Goal: Find specific page/section: Find specific page/section

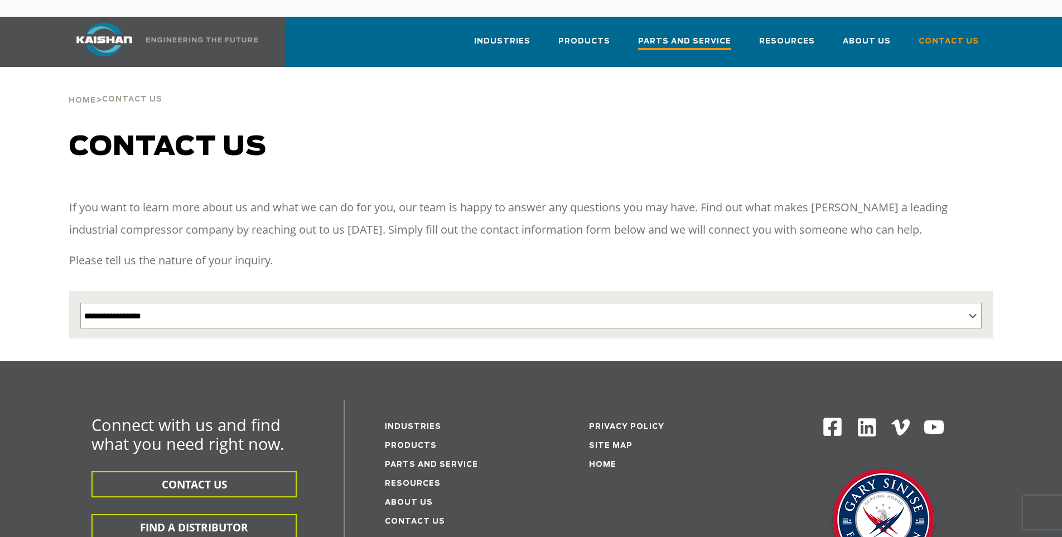
click at [680, 35] on span "Parts and Service" at bounding box center [684, 42] width 93 height 15
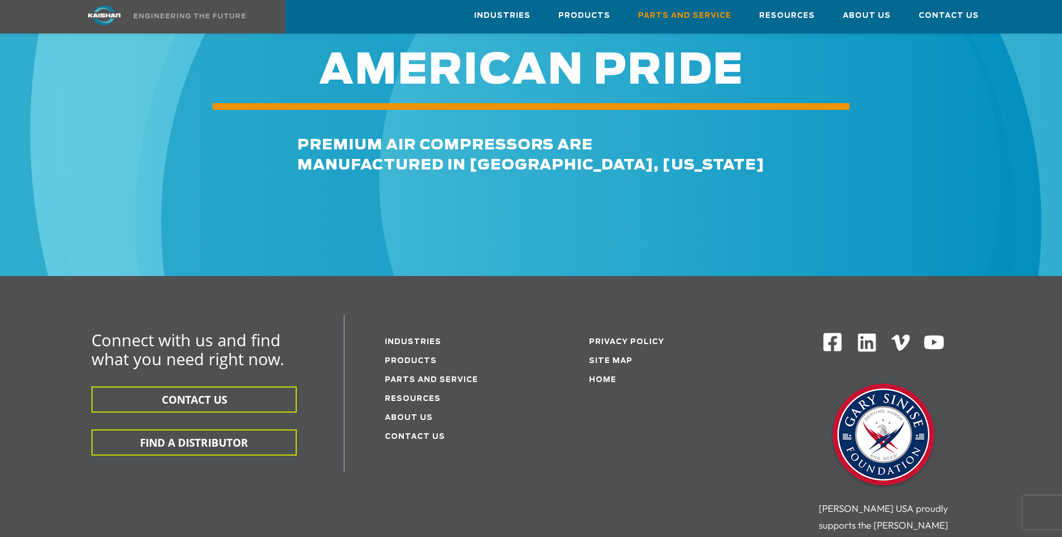
scroll to position [1365, 0]
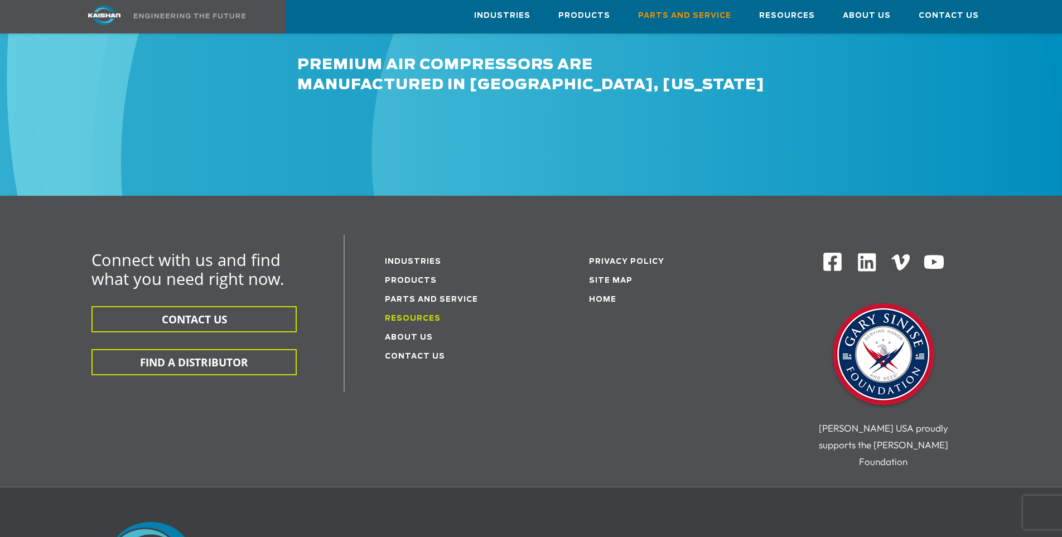
click at [414, 315] on link "Resources" at bounding box center [413, 318] width 56 height 7
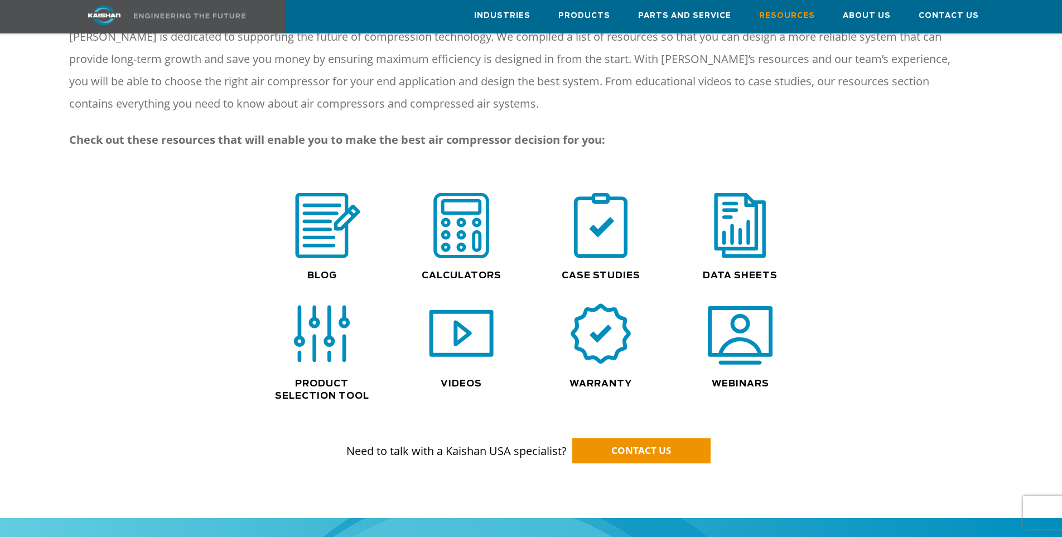
scroll to position [642, 0]
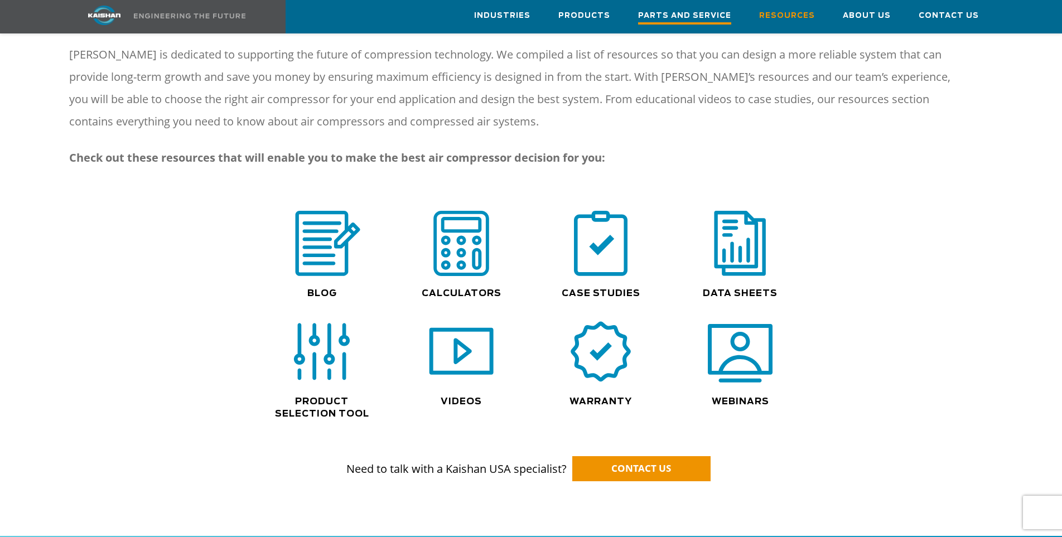
click at [682, 16] on span "Parts and Service" at bounding box center [684, 16] width 93 height 15
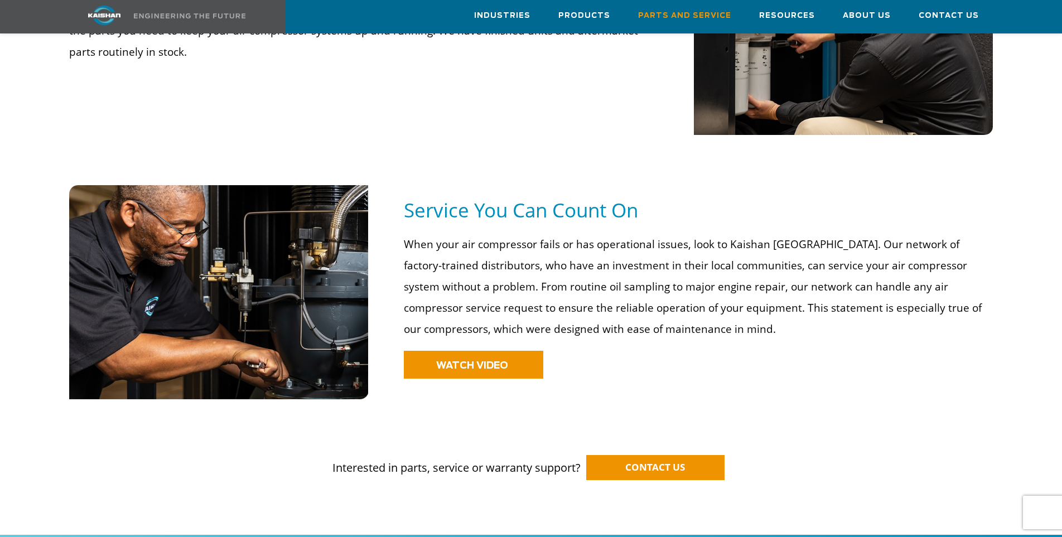
scroll to position [723, 0]
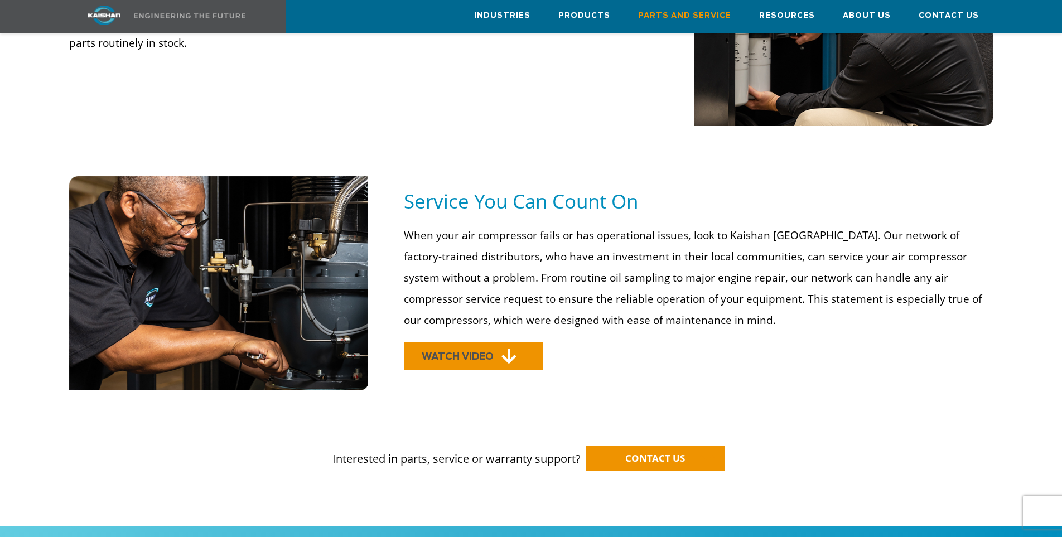
click at [464, 352] on span "WATCH VIDEO" at bounding box center [458, 356] width 72 height 9
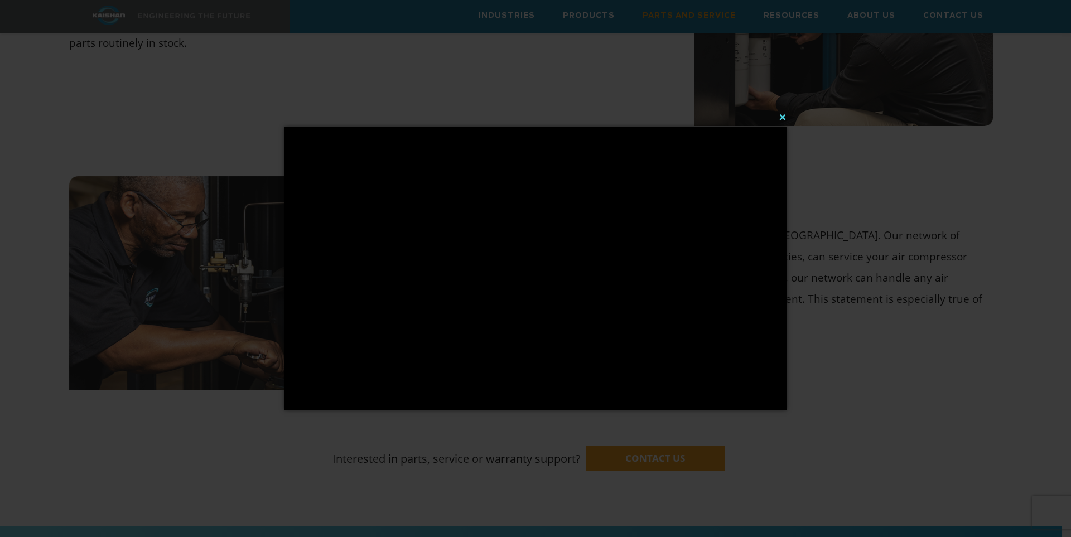
click at [785, 117] on button "×" at bounding box center [539, 117] width 502 height 25
